Goal: Contribute content

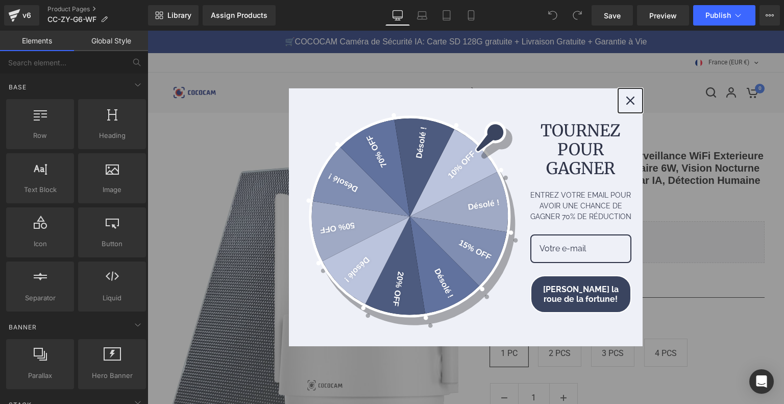
click at [619, 97] on button "Close" at bounding box center [630, 100] width 24 height 24
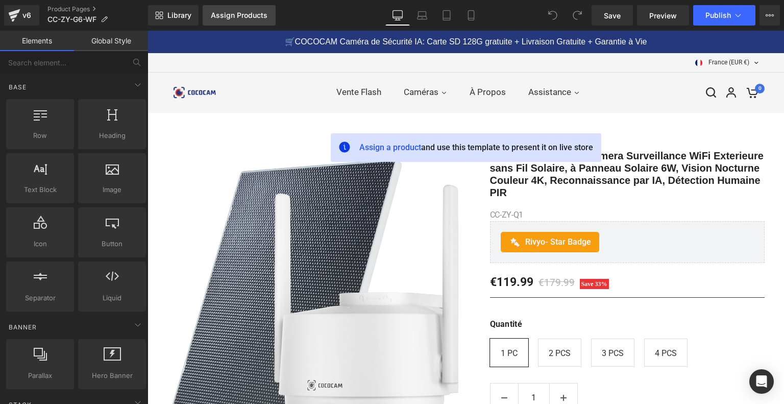
click at [263, 20] on link "Assign Products" at bounding box center [239, 15] width 73 height 20
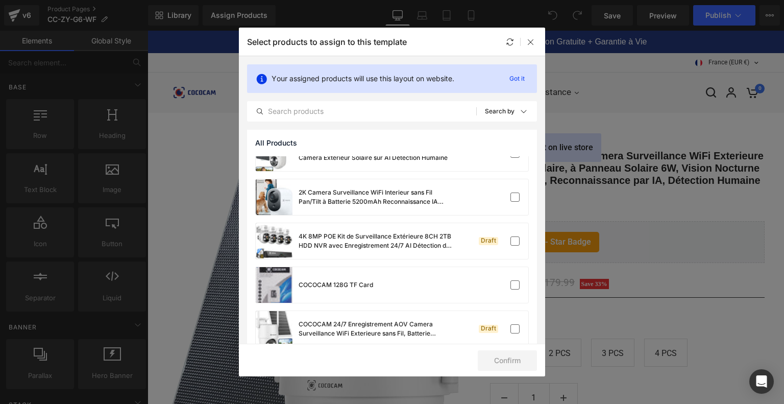
scroll to position [255, 0]
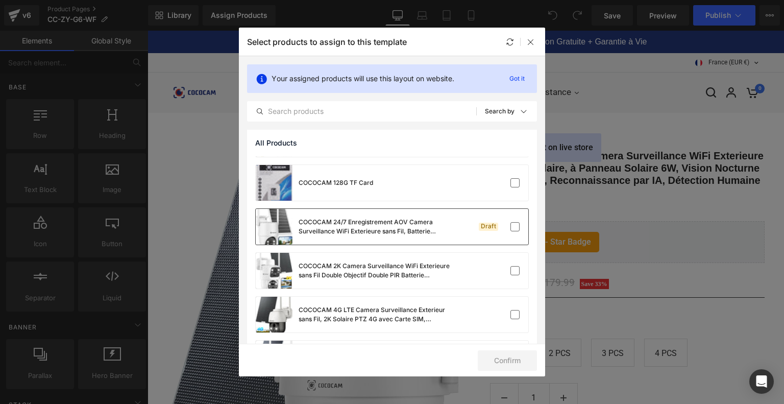
click at [404, 221] on div "COCOCAM 24/7 Enregistrement AOV Camera Surveillance WiFi Exterieure sans Fil, B…" at bounding box center [374, 226] width 153 height 18
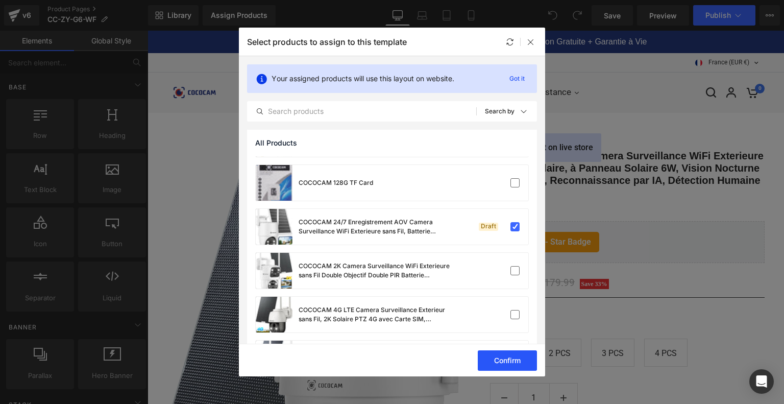
click at [505, 359] on button "Confirm" at bounding box center [507, 360] width 59 height 20
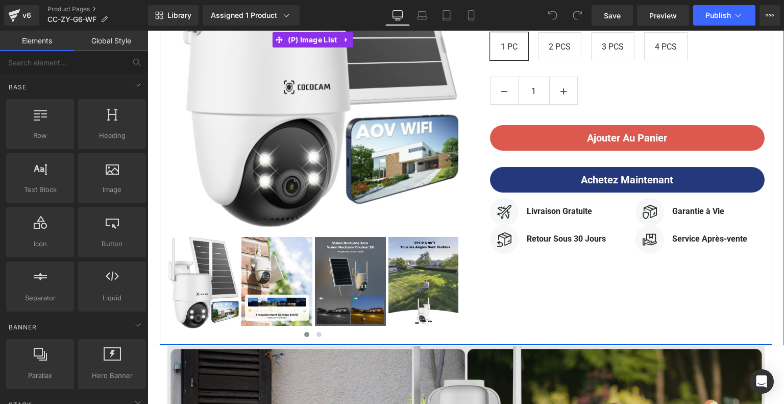
scroll to position [510, 0]
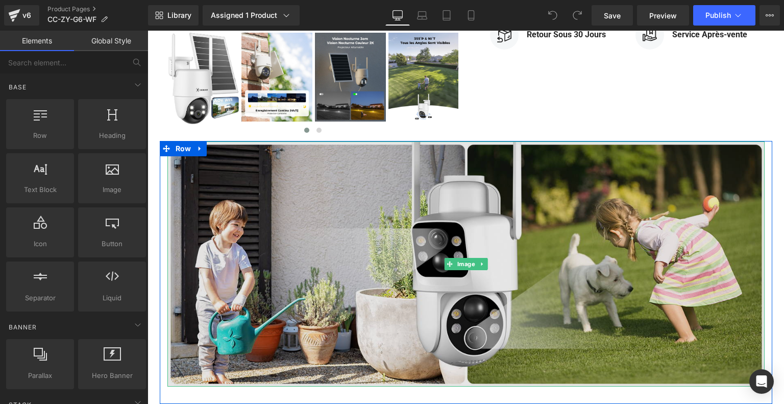
drag, startPoint x: 402, startPoint y: 247, endPoint x: 385, endPoint y: 239, distance: 18.7
click at [402, 247] on img at bounding box center [465, 263] width 597 height 245
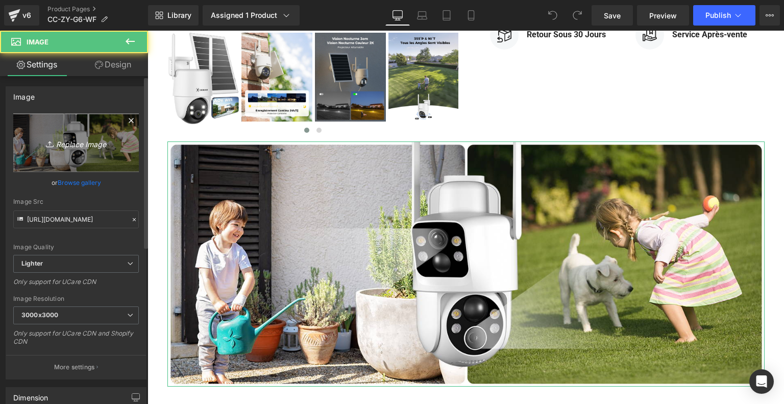
click at [97, 142] on icon "Replace Image" at bounding box center [76, 142] width 82 height 13
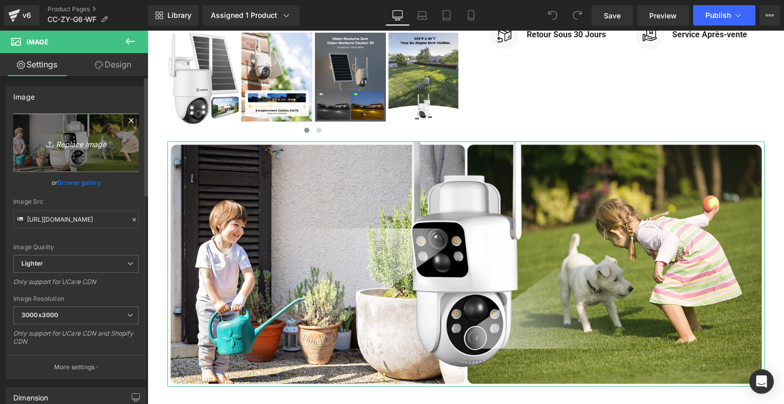
type input "C:\fakepath\画板 9.png"
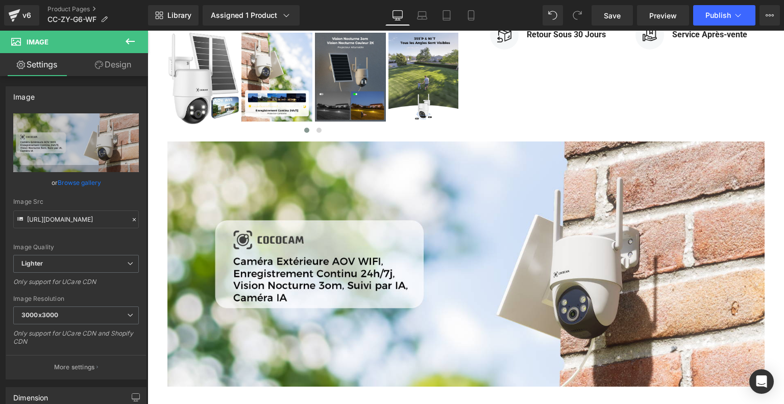
scroll to position [714, 0]
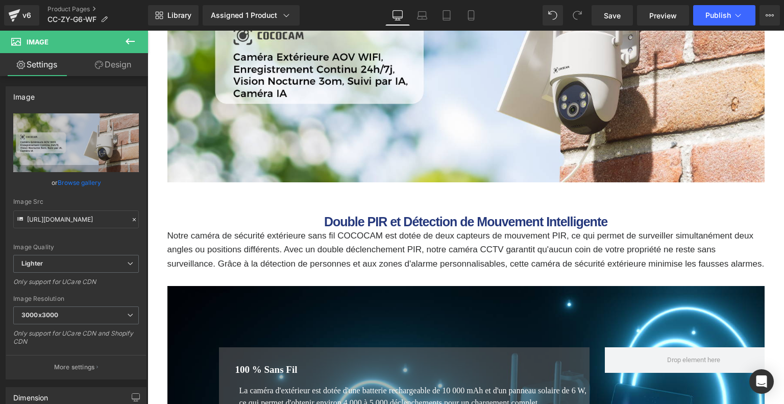
click at [389, 228] on div "Double PIR et Détection de Mouvement Intelligente Heading" at bounding box center [465, 222] width 597 height 14
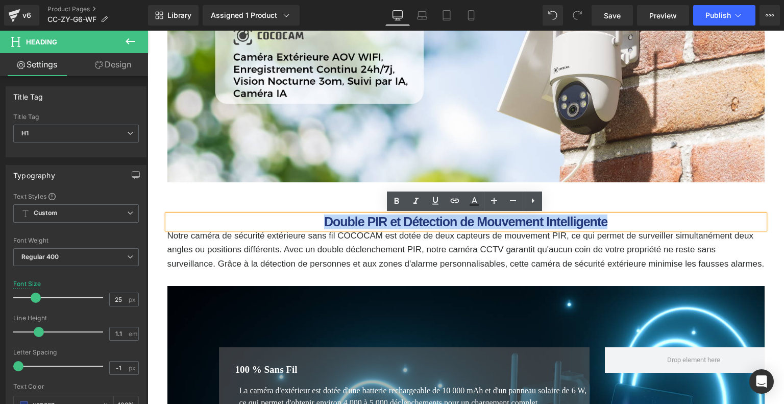
drag, startPoint x: 322, startPoint y: 220, endPoint x: 631, endPoint y: 224, distance: 308.2
click at [631, 224] on h1 "Double PIR et Détection de Mouvement Intelligente" at bounding box center [465, 222] width 597 height 14
paste div
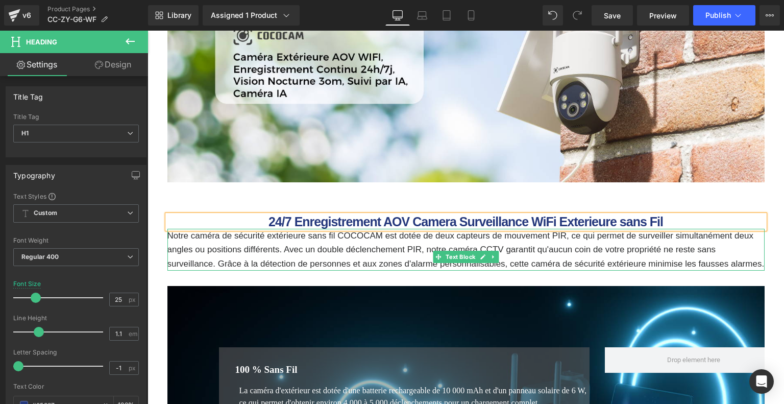
click at [255, 246] on p "Notre caméra de sécurité extérieure sans fil COCOCAM est dotée de deux capteurs…" at bounding box center [465, 250] width 597 height 42
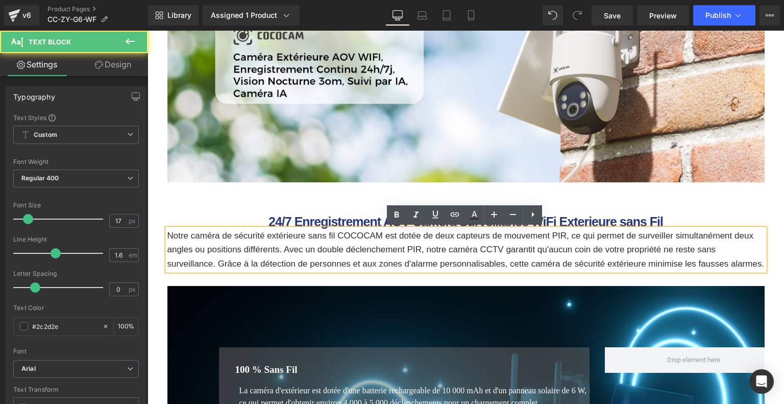
drag, startPoint x: 167, startPoint y: 236, endPoint x: 212, endPoint y: 274, distance: 59.0
click at [212, 270] on p "Notre caméra de sécurité extérieure sans fil COCOCAM est dotée de deux capteurs…" at bounding box center [465, 250] width 597 height 42
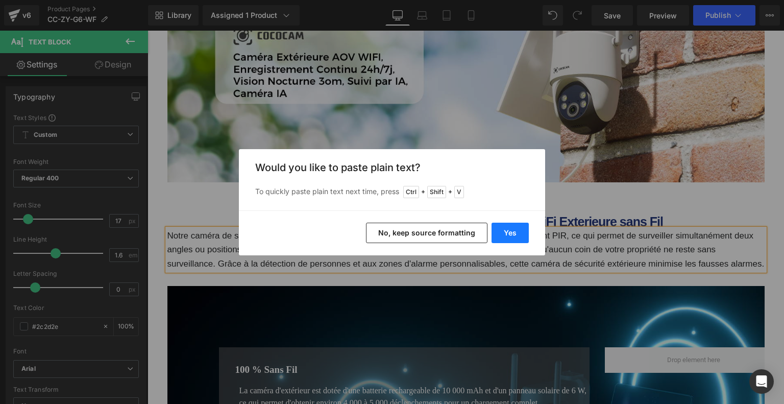
click at [516, 230] on button "Yes" at bounding box center [509, 232] width 37 height 20
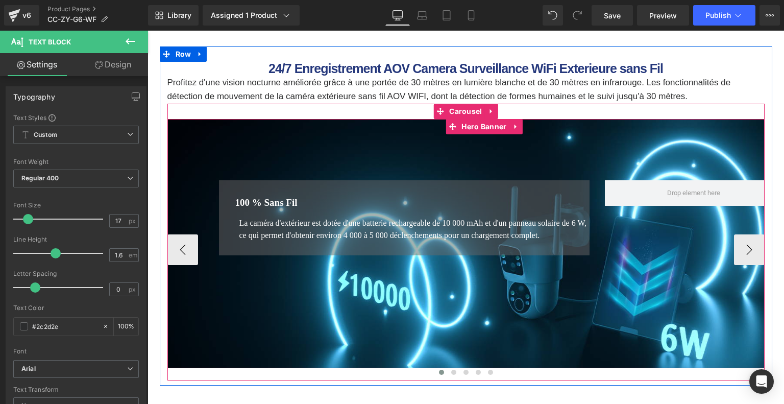
scroll to position [765, 0]
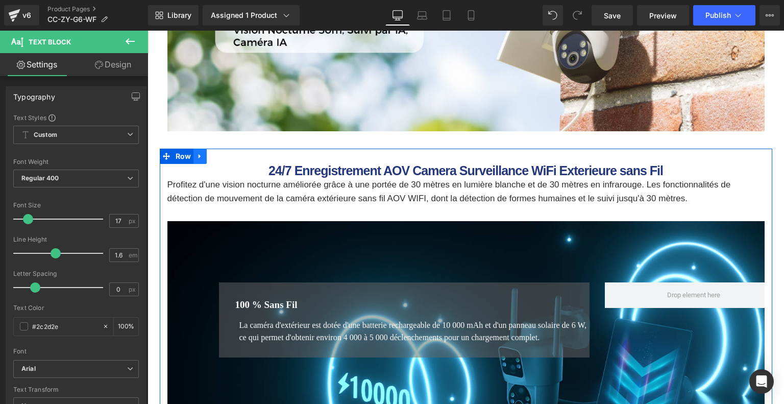
click at [200, 156] on icon at bounding box center [199, 156] width 7 height 8
click at [213, 157] on icon at bounding box center [213, 156] width 7 height 7
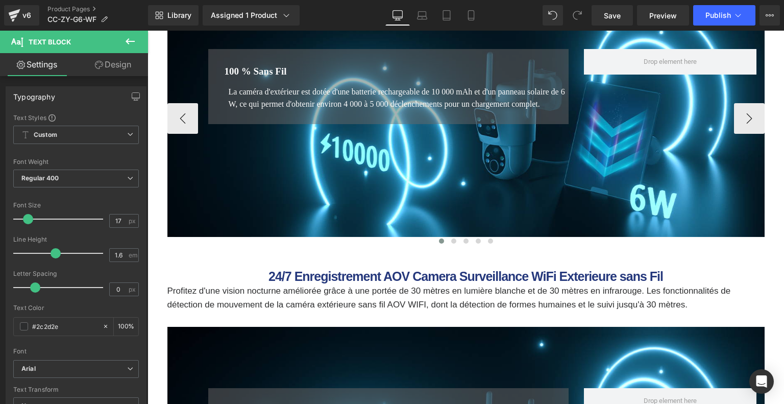
scroll to position [845, 0]
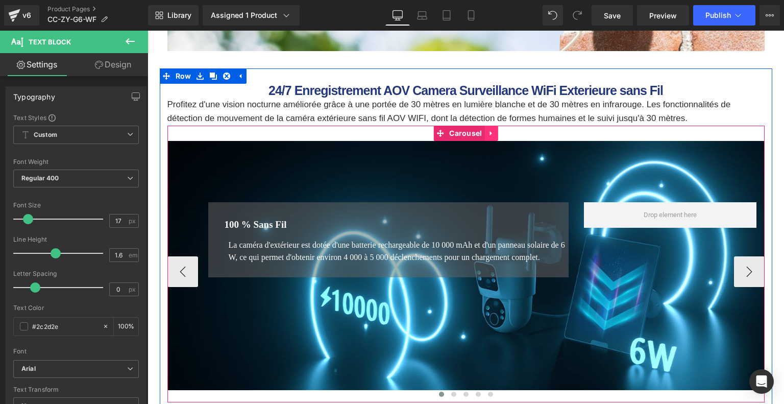
click at [492, 133] on icon at bounding box center [491, 133] width 7 height 8
click at [498, 132] on icon at bounding box center [497, 133] width 7 height 7
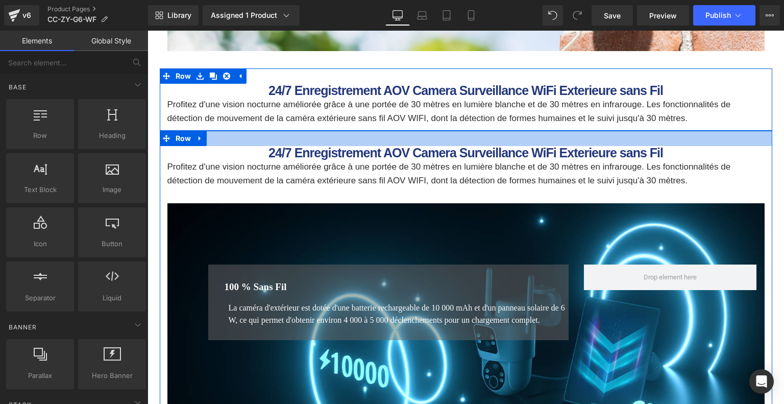
scroll to position [846, 0]
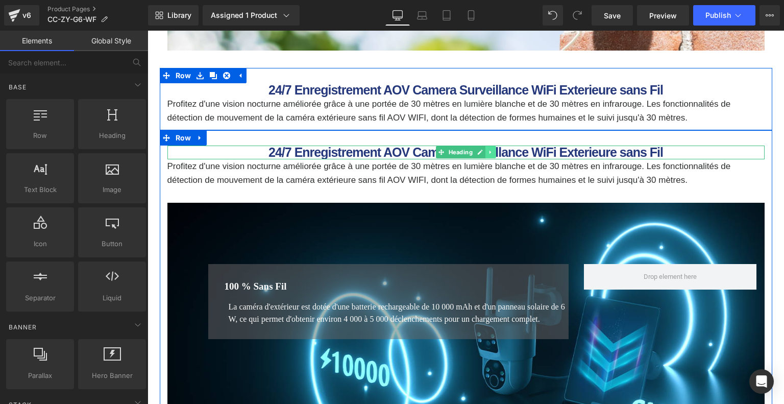
click at [490, 150] on icon at bounding box center [490, 152] width 6 height 6
click at [494, 154] on icon at bounding box center [496, 152] width 6 height 6
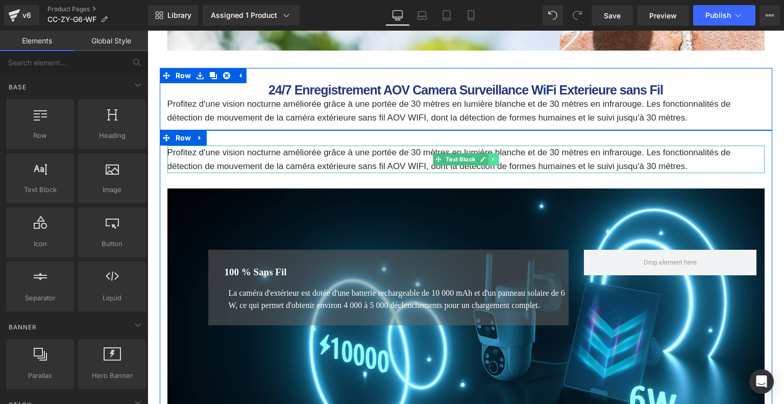
click at [489, 157] on link at bounding box center [493, 159] width 11 height 12
click at [494, 159] on link at bounding box center [498, 159] width 11 height 12
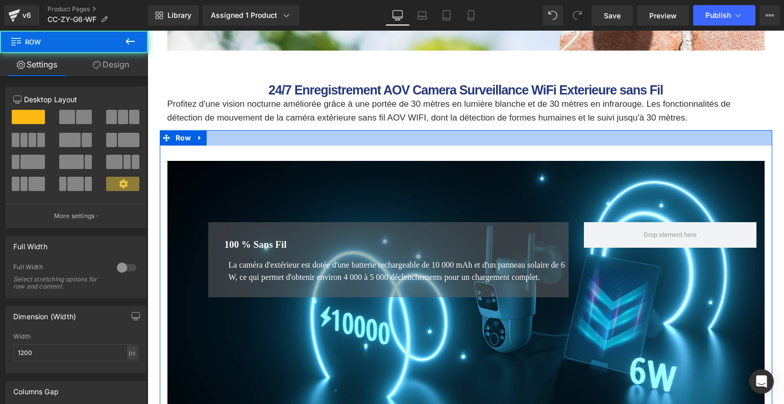
click at [373, 135] on div at bounding box center [466, 137] width 612 height 15
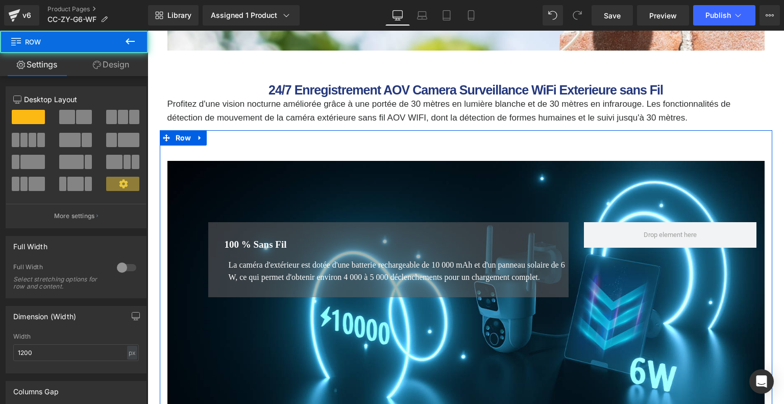
click at [120, 61] on link "Design" at bounding box center [111, 64] width 74 height 23
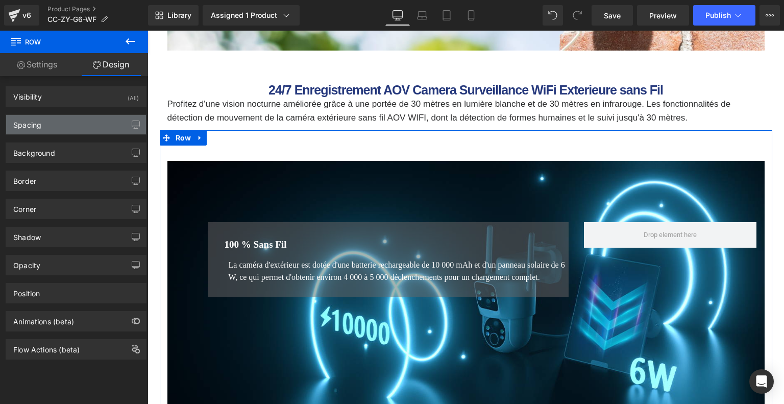
click at [69, 129] on div "Spacing" at bounding box center [76, 124] width 140 height 19
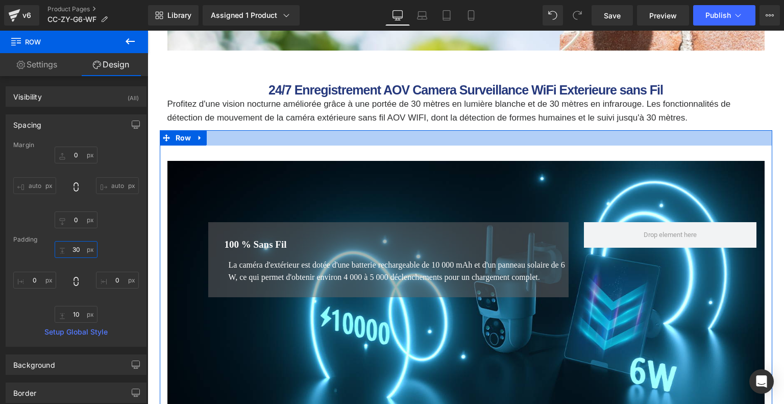
click at [78, 247] on input "30" at bounding box center [76, 249] width 43 height 17
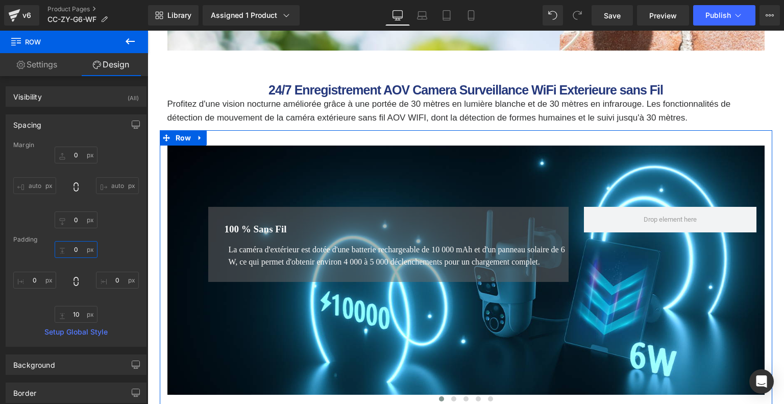
type input "0"
click at [125, 223] on div "0 auto 0 auto" at bounding box center [76, 187] width 126 height 82
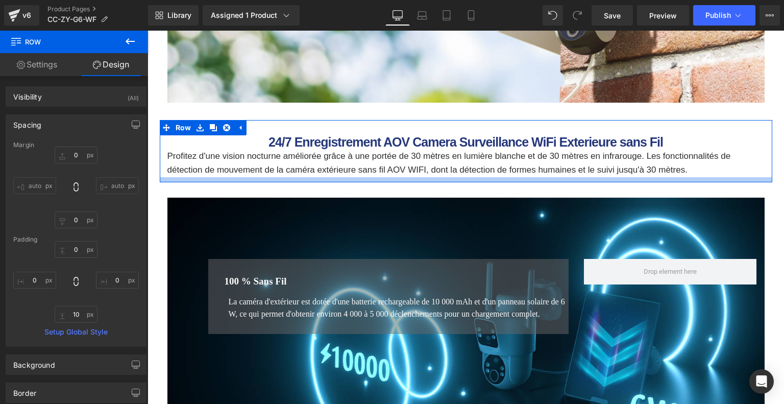
scroll to position [795, 0]
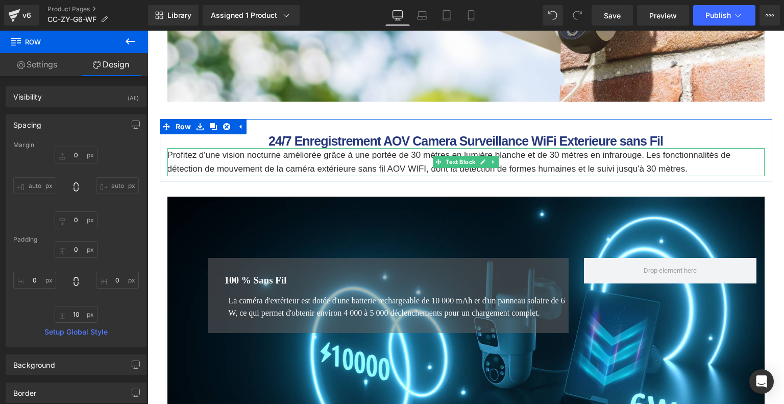
click at [692, 169] on p "Profitez d'une vision nocturne améliorée grâce à une portée de 30 mètres en lum…" at bounding box center [465, 162] width 597 height 28
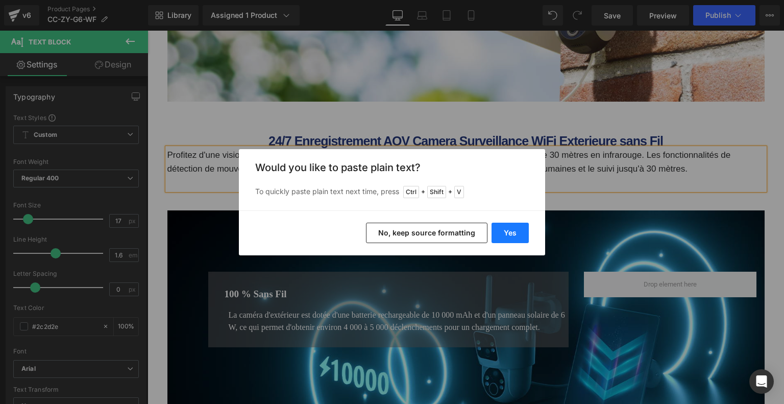
click at [512, 238] on button "Yes" at bounding box center [509, 232] width 37 height 20
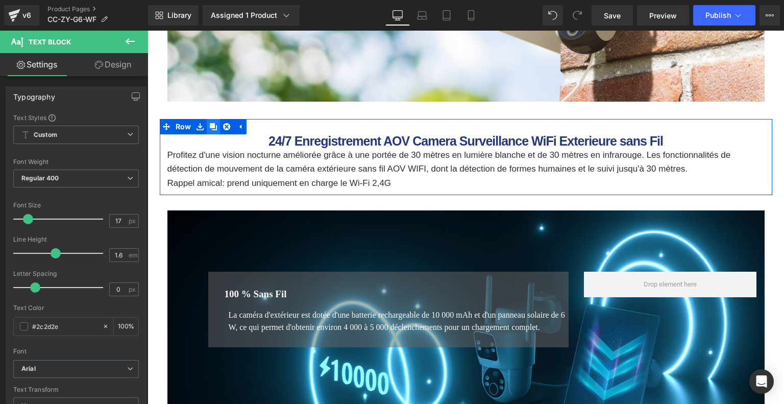
click at [210, 128] on icon at bounding box center [213, 126] width 7 height 8
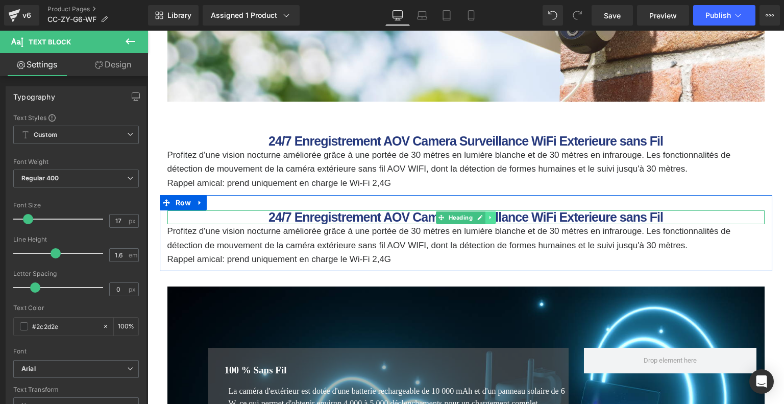
click at [487, 216] on icon at bounding box center [490, 217] width 6 height 6
click at [494, 217] on icon at bounding box center [496, 217] width 6 height 6
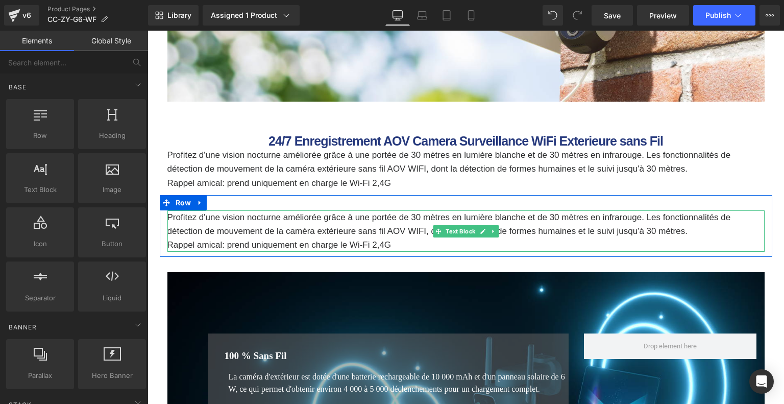
click at [490, 229] on icon at bounding box center [493, 231] width 6 height 6
click at [498, 233] on icon at bounding box center [498, 231] width 6 height 6
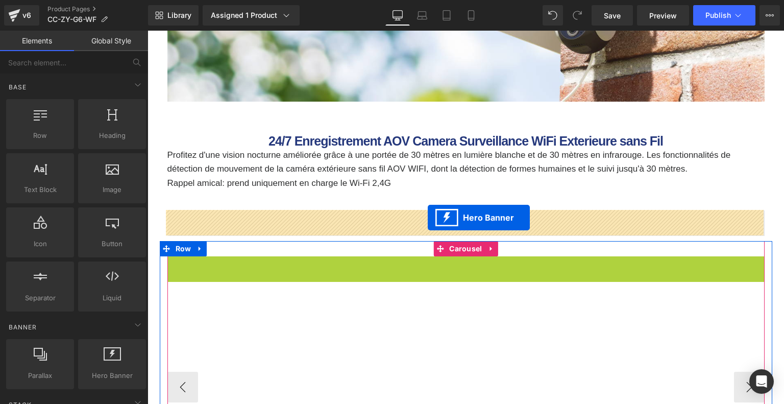
drag, startPoint x: 432, startPoint y: 266, endPoint x: 428, endPoint y: 217, distance: 48.7
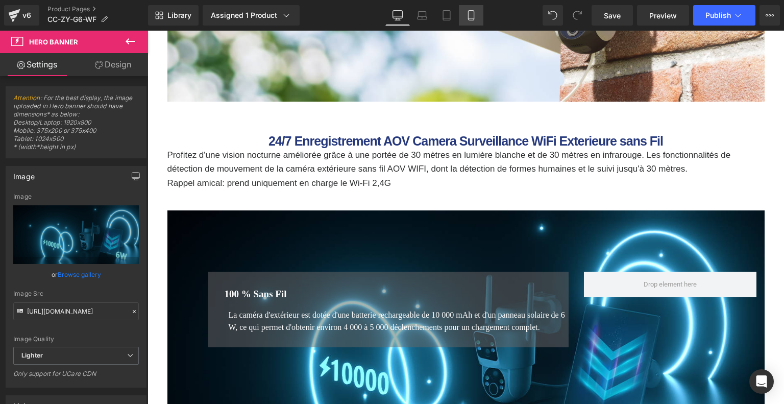
click at [474, 17] on icon at bounding box center [471, 15] width 10 height 10
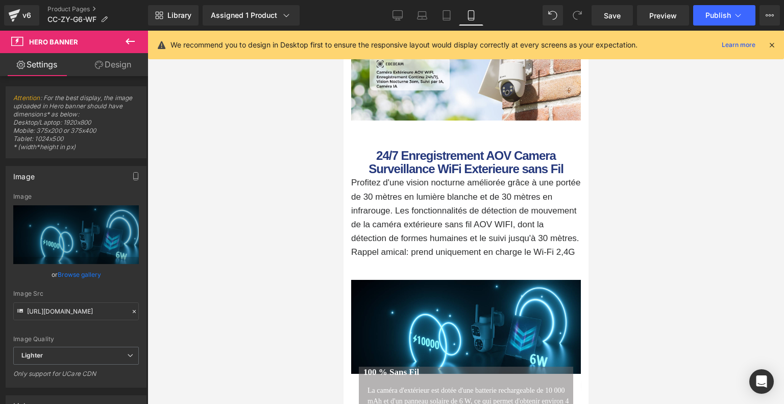
scroll to position [1151, 0]
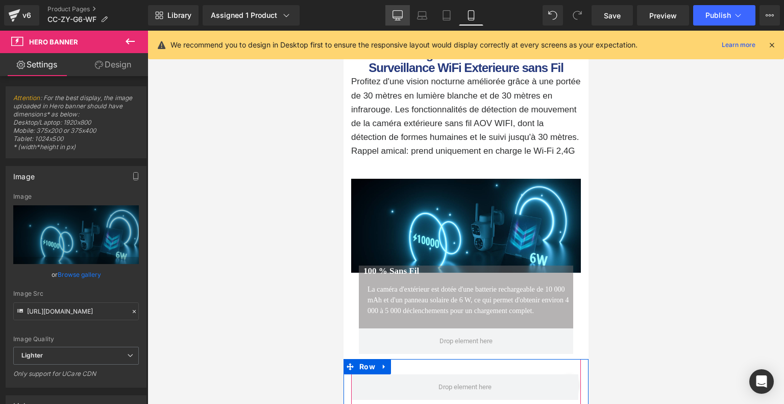
click at [394, 10] on icon at bounding box center [397, 15] width 10 height 10
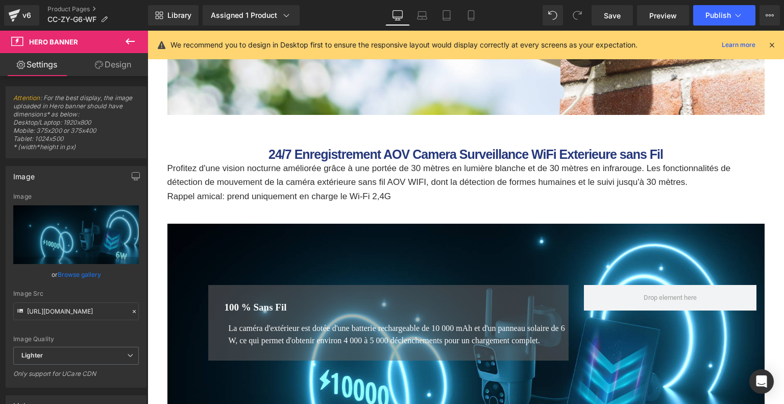
scroll to position [875, 0]
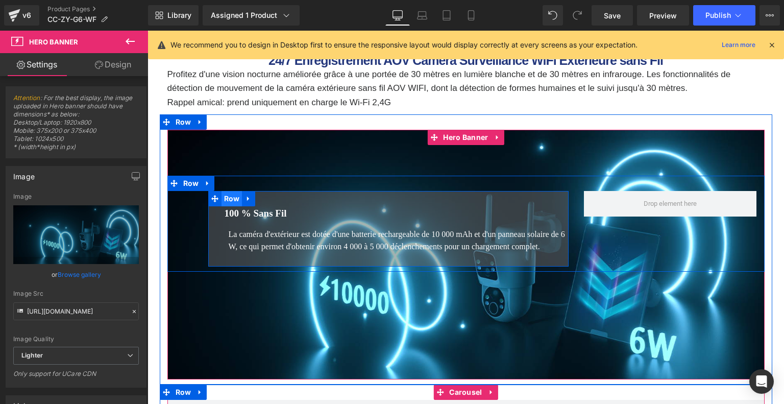
click at [234, 197] on span "Row" at bounding box center [231, 198] width 21 height 15
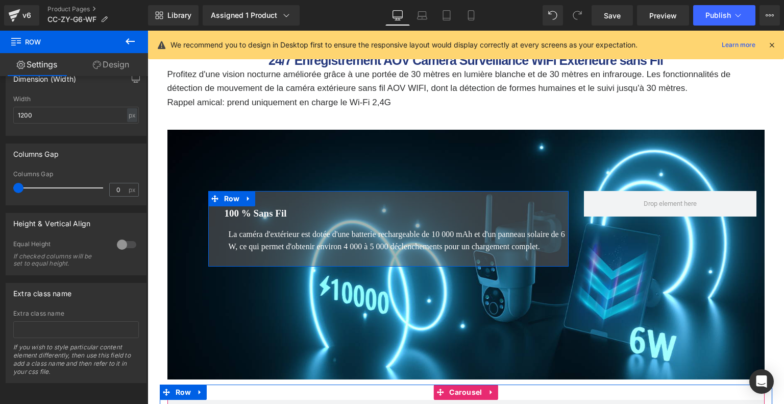
scroll to position [244, 0]
drag, startPoint x: 102, startPoint y: 65, endPoint x: 97, endPoint y: 79, distance: 14.7
click at [102, 65] on link "Design" at bounding box center [111, 64] width 74 height 23
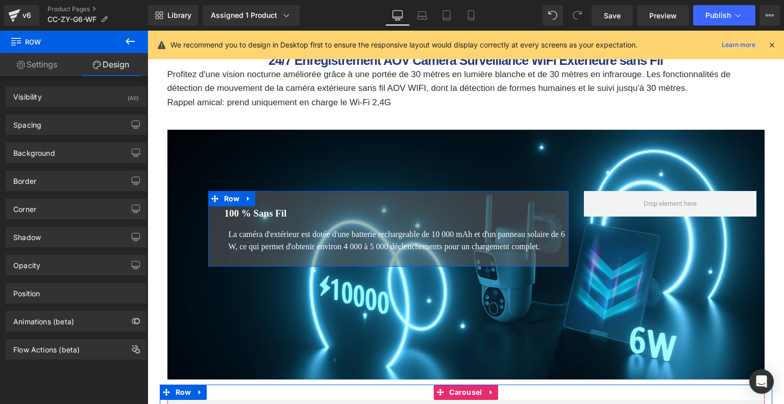
click at [77, 136] on div "Background Color & Image color Color % Image Replace Image Upload image or Brow…" at bounding box center [76, 149] width 153 height 28
click at [81, 127] on div "Spacing" at bounding box center [76, 124] width 140 height 19
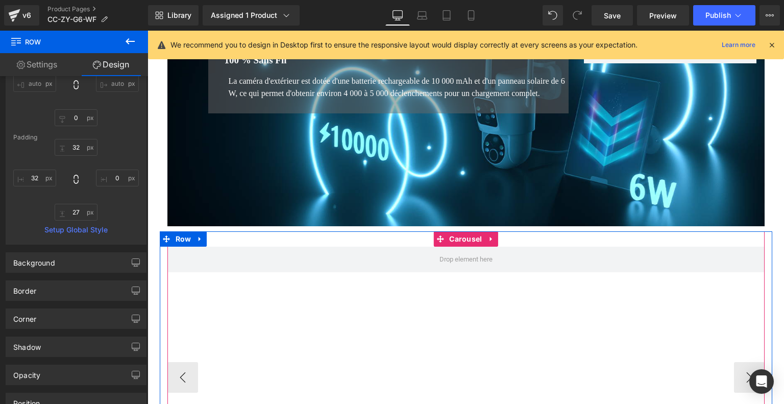
scroll to position [926, 0]
